Goal: Task Accomplishment & Management: Complete application form

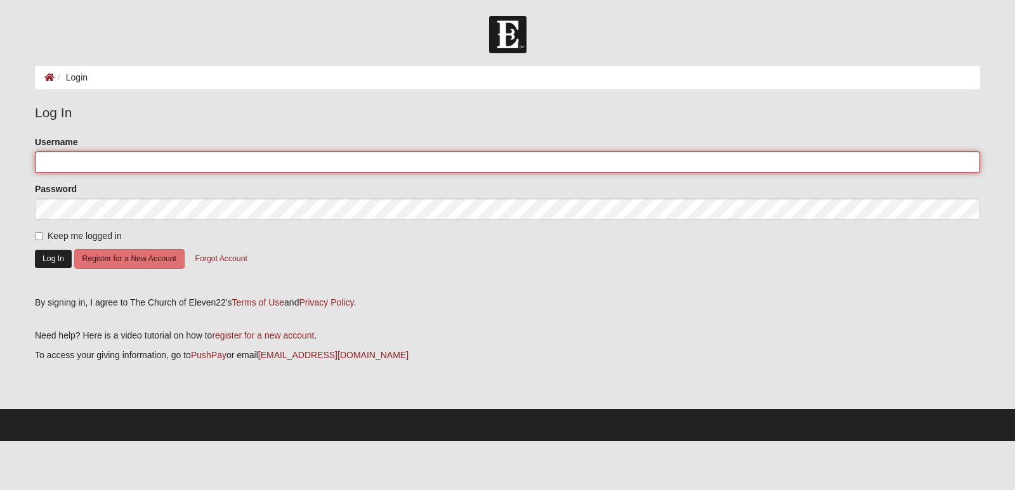
type input "sjsalomao"
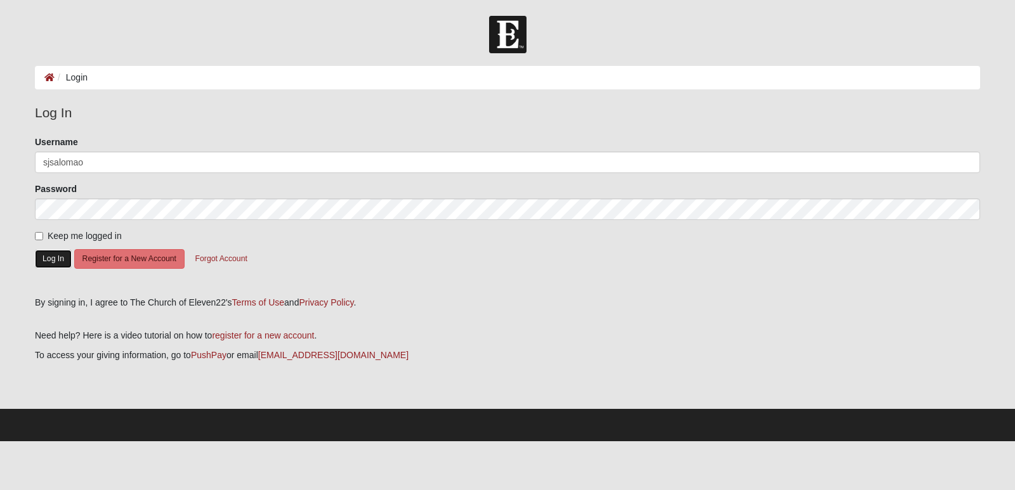
click at [54, 261] on button "Log In" at bounding box center [53, 259] width 37 height 18
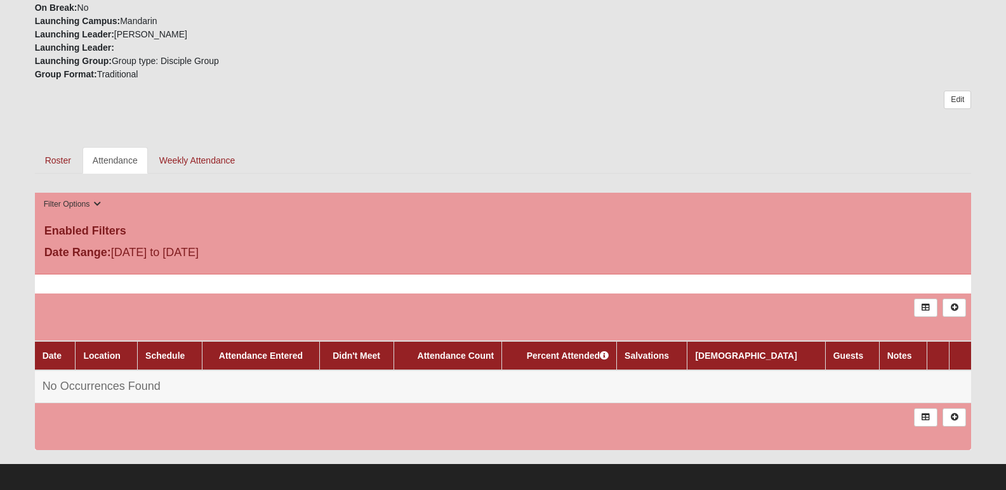
scroll to position [508, 0]
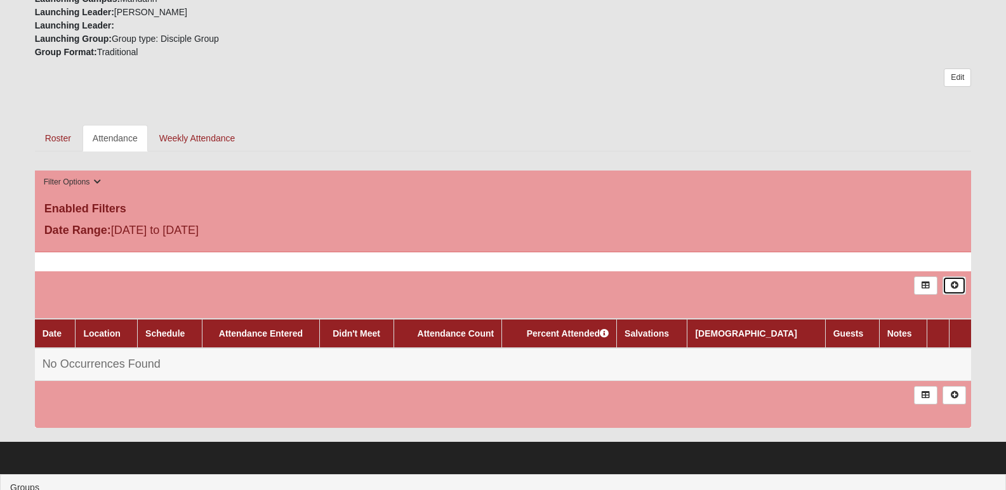
click at [954, 277] on link at bounding box center [953, 286] width 23 height 18
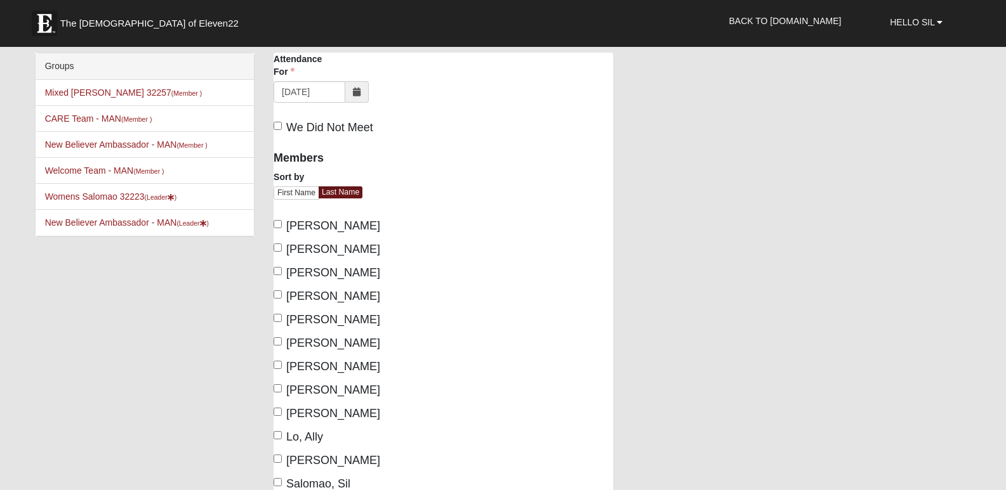
click at [354, 91] on icon at bounding box center [357, 92] width 8 height 9
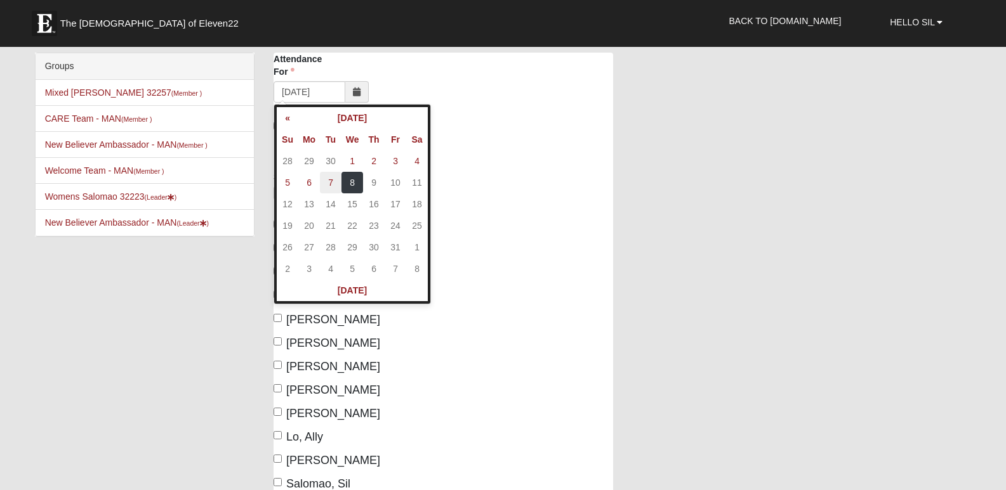
click at [332, 181] on td "7" at bounding box center [331, 183] width 22 height 22
type input "10/07/2025"
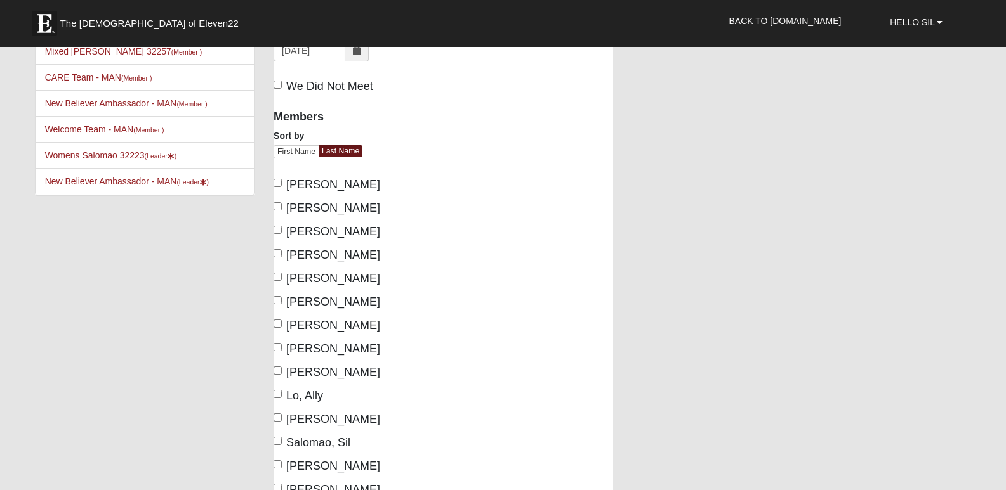
scroll to position [63, 0]
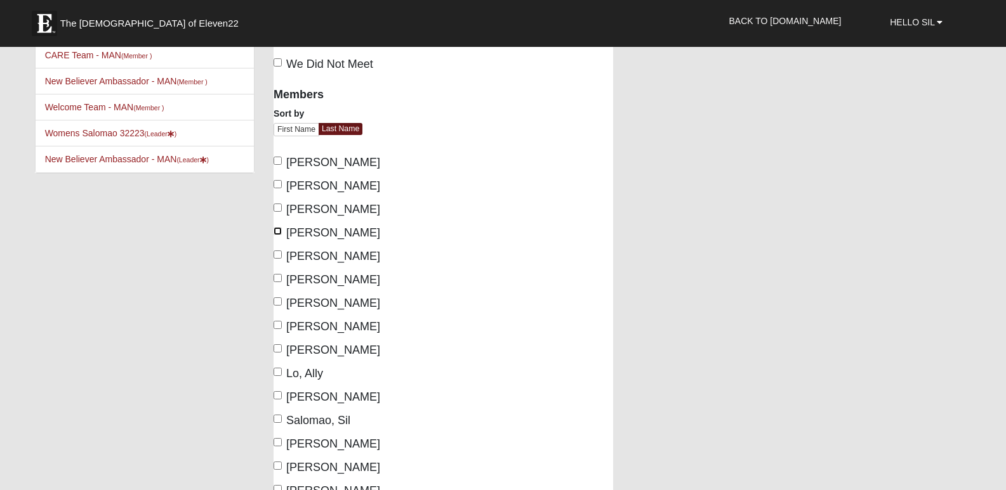
click at [279, 234] on input "Davis, Margie" at bounding box center [277, 231] width 8 height 8
checkbox input "true"
click at [280, 278] on input "Farhat, Julie" at bounding box center [277, 278] width 8 height 8
checkbox input "true"
click at [278, 303] on input "Galvin, Leanne" at bounding box center [277, 302] width 8 height 8
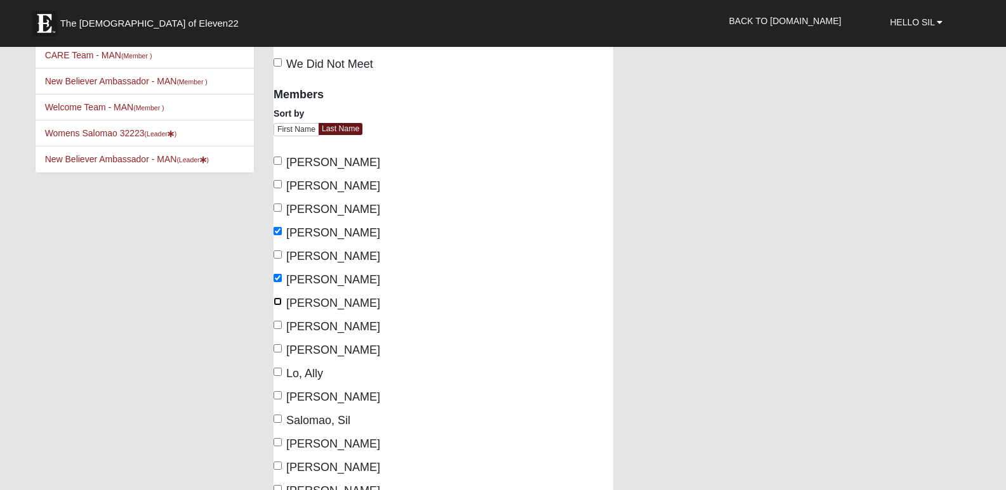
checkbox input "true"
click at [276, 324] on input "Gaylor, Susan" at bounding box center [277, 325] width 8 height 8
checkbox input "true"
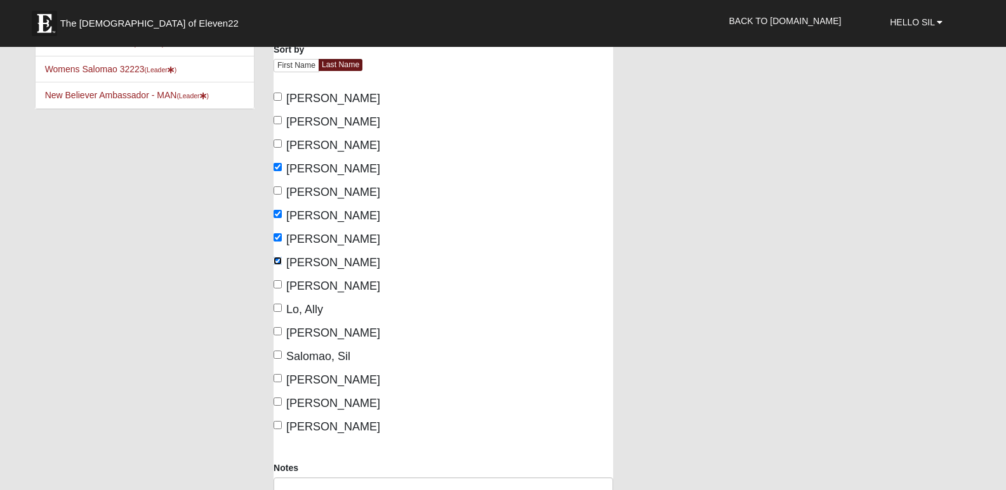
scroll to position [190, 0]
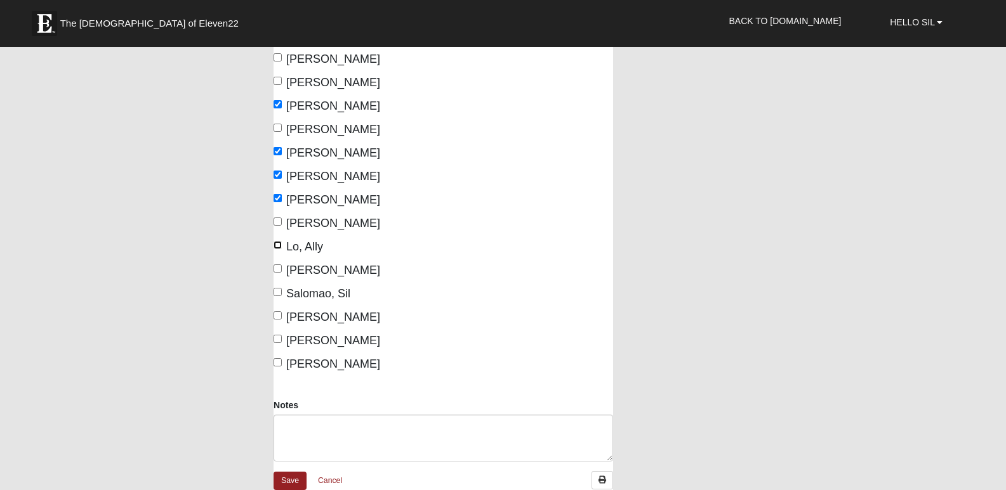
click at [279, 242] on input "Lo, Ally" at bounding box center [277, 245] width 8 height 8
checkbox input "true"
click at [278, 292] on input "Salomao, Sil" at bounding box center [277, 292] width 8 height 8
checkbox input "true"
click at [279, 317] on input "Walwyn, Amy" at bounding box center [277, 315] width 8 height 8
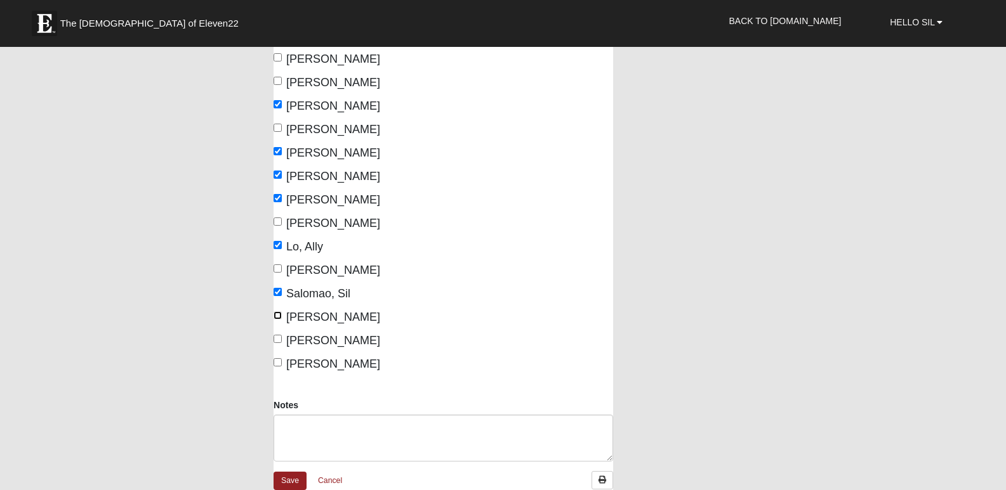
checkbox input "true"
click at [279, 339] on input "Wynn, April" at bounding box center [277, 339] width 8 height 8
checkbox input "true"
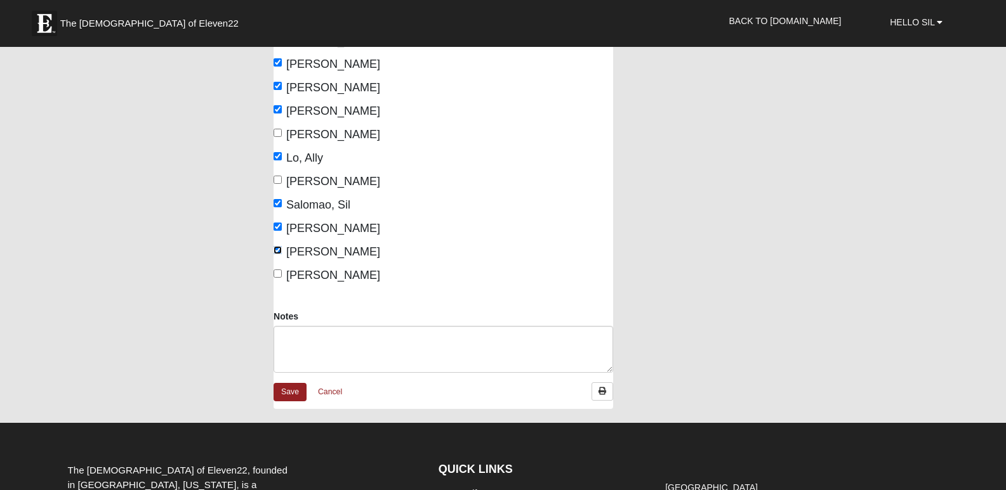
scroll to position [317, 0]
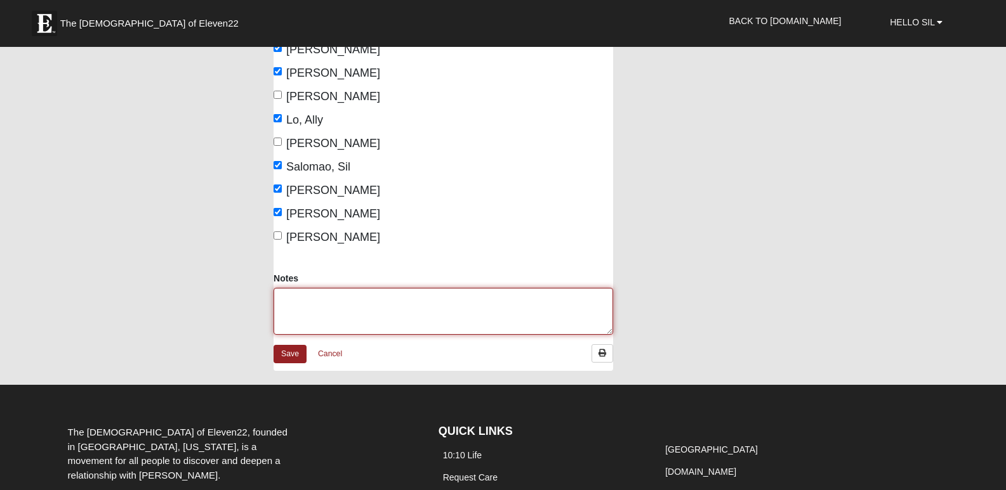
click at [369, 303] on textarea "Notes" at bounding box center [442, 311] width 339 height 47
type textarea "O"
type textarea "W"
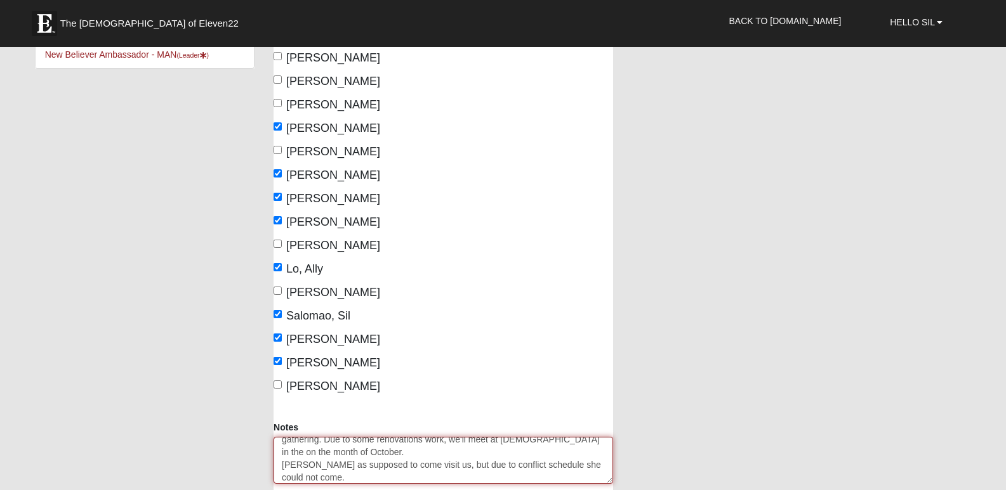
scroll to position [190, 0]
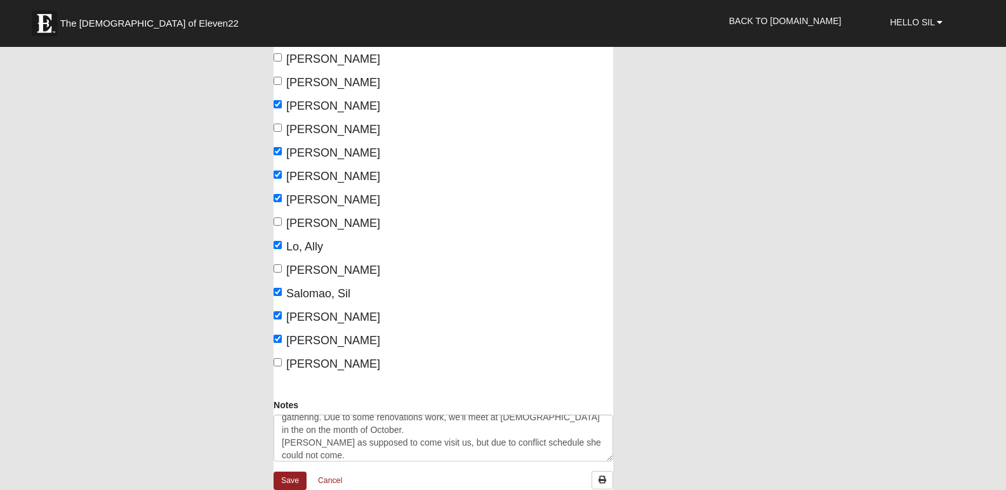
drag, startPoint x: 378, startPoint y: 226, endPoint x: 288, endPoint y: 222, distance: 90.2
click at [288, 222] on div "Hanlon, Chrissy" at bounding box center [353, 223] width 160 height 17
copy span "Hanlon, Chrissy"
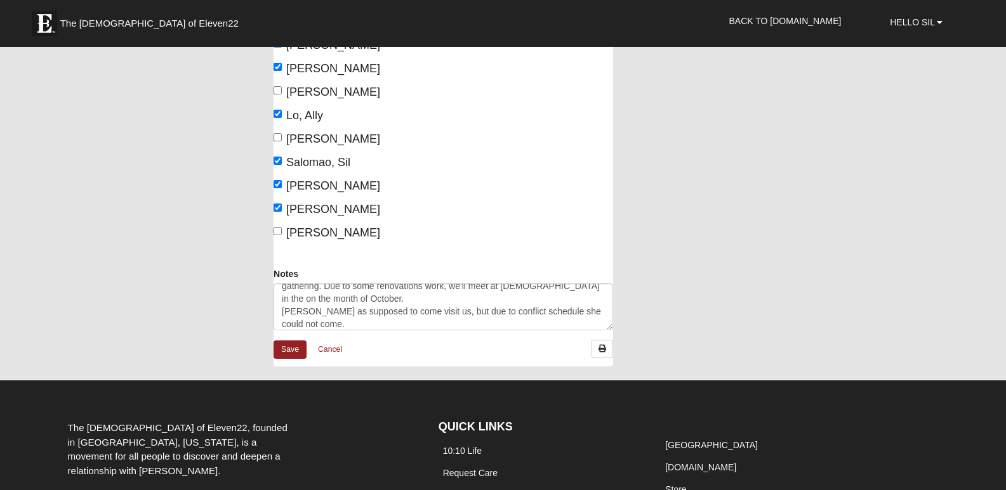
scroll to position [381, 0]
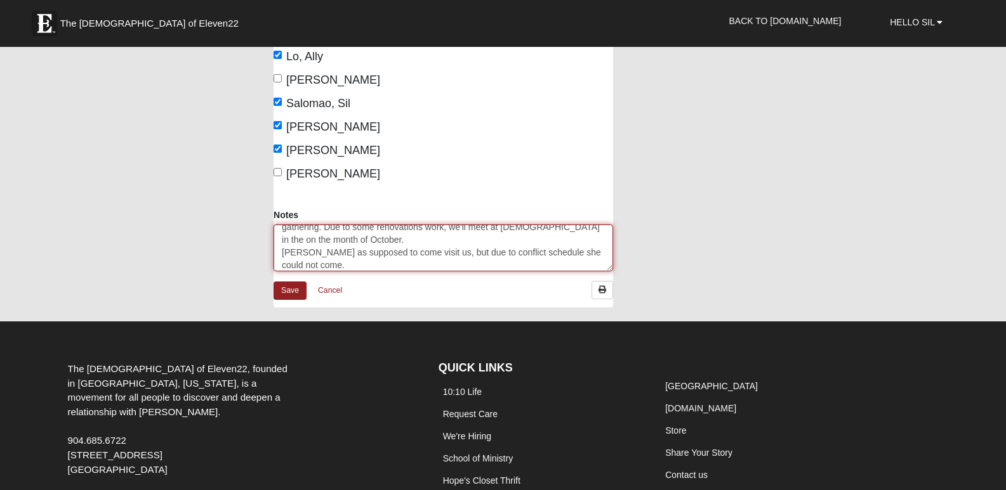
click at [372, 266] on textarea "After consulting Demetrius Willis, we made a little adjustment on our days of g…" at bounding box center [442, 248] width 339 height 47
paste textarea "Hanlon, Chrissy"
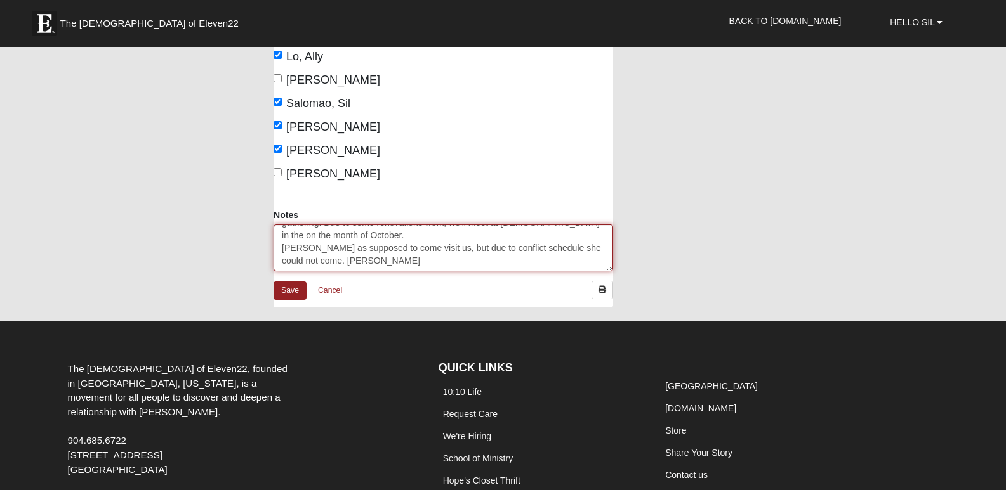
drag, startPoint x: 379, startPoint y: 266, endPoint x: 346, endPoint y: 269, distance: 32.5
click at [346, 269] on textarea "After consulting Demetrius Willis, we made a little adjustment on our days of g…" at bounding box center [442, 248] width 339 height 47
click at [412, 261] on textarea "After consulting Demetrius Willis, we made a little adjustment on our days of g…" at bounding box center [442, 248] width 339 height 47
paste textarea "Hanlon,"
click at [506, 263] on textarea "After consulting Demetrius Willis, we made a little adjustment on our days of g…" at bounding box center [442, 248] width 339 height 47
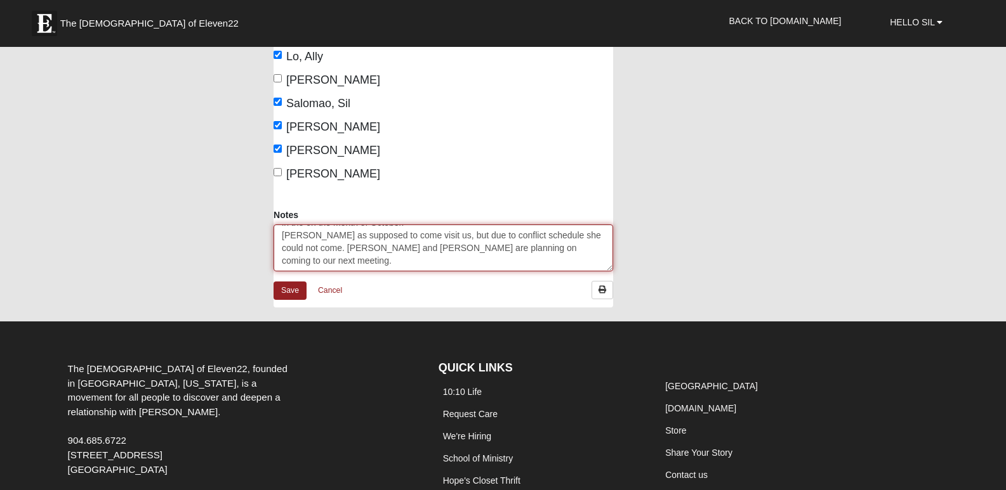
scroll to position [0, 0]
click at [391, 258] on textarea "After consulting Demetrius Willis, we made a little adjustment on our days of g…" at bounding box center [442, 248] width 339 height 47
click at [352, 264] on textarea "After consulting Demetrius Willis, we made a little adjustment on our days of g…" at bounding box center [442, 248] width 339 height 47
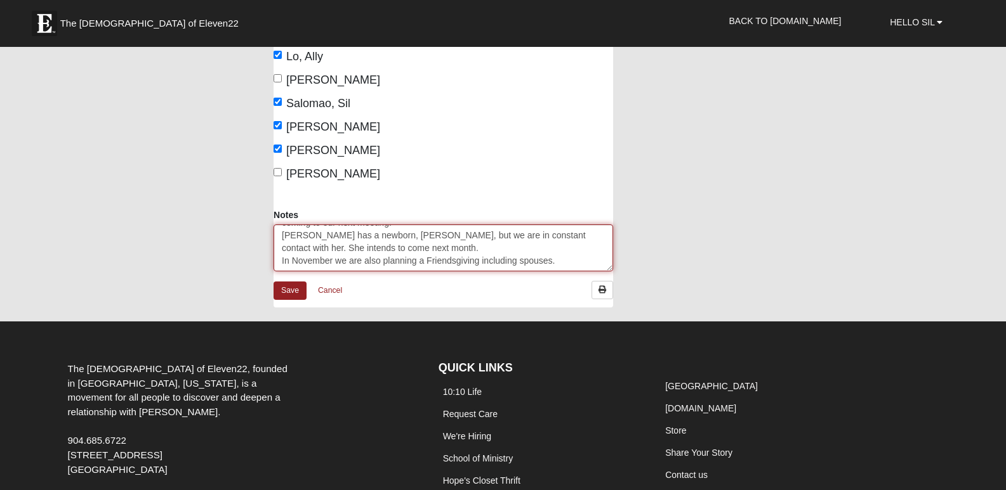
drag, startPoint x: 382, startPoint y: 265, endPoint x: 365, endPoint y: 266, distance: 16.5
click at [365, 266] on textarea "After consulting Demetrius Willis, we made a little adjustment on our days of g…" at bounding box center [442, 248] width 339 height 47
click at [331, 261] on textarea "After consulting Demetrius Willis, we made a little adjustment on our days of g…" at bounding box center [442, 248] width 339 height 47
type textarea "After consulting Demetrius Willis, we made a little adjustment on our days of g…"
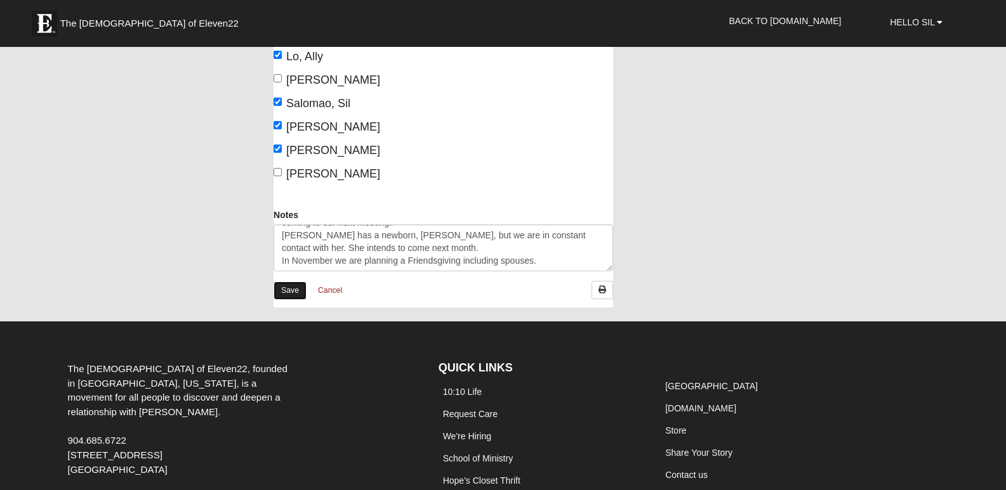
click at [297, 290] on link "Save" at bounding box center [289, 291] width 33 height 18
